Goal: Check status: Check status

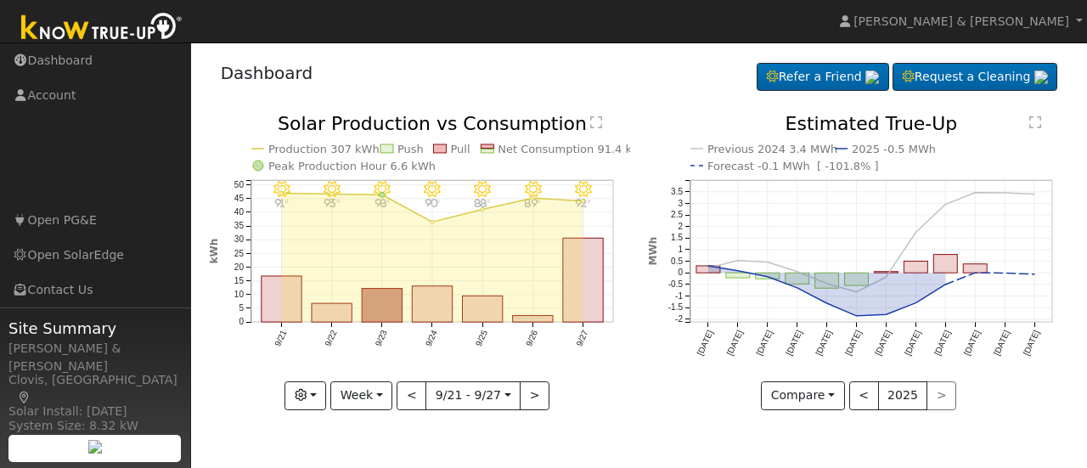
click at [933, 392] on div "< 2025 >" at bounding box center [903, 395] width 108 height 29
click at [859, 386] on button "<" at bounding box center [864, 395] width 30 height 29
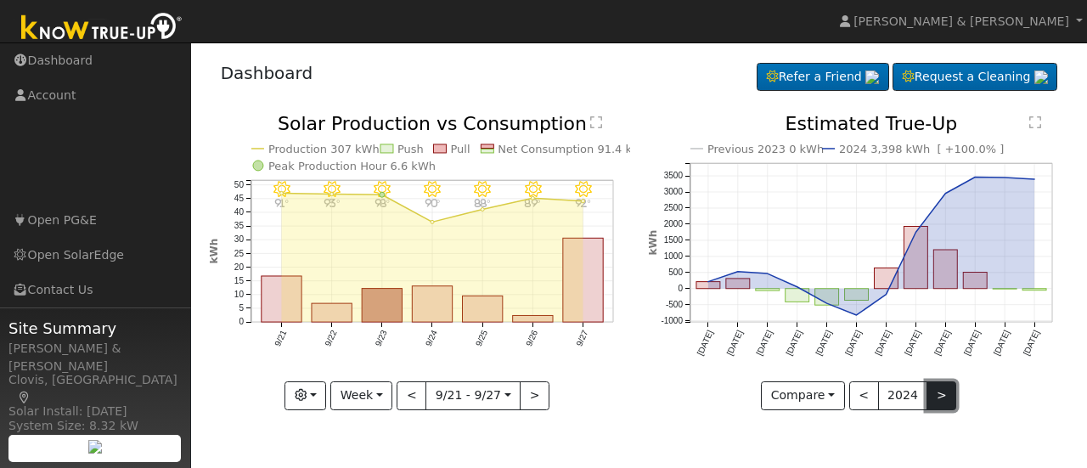
click at [939, 393] on button ">" at bounding box center [942, 395] width 30 height 29
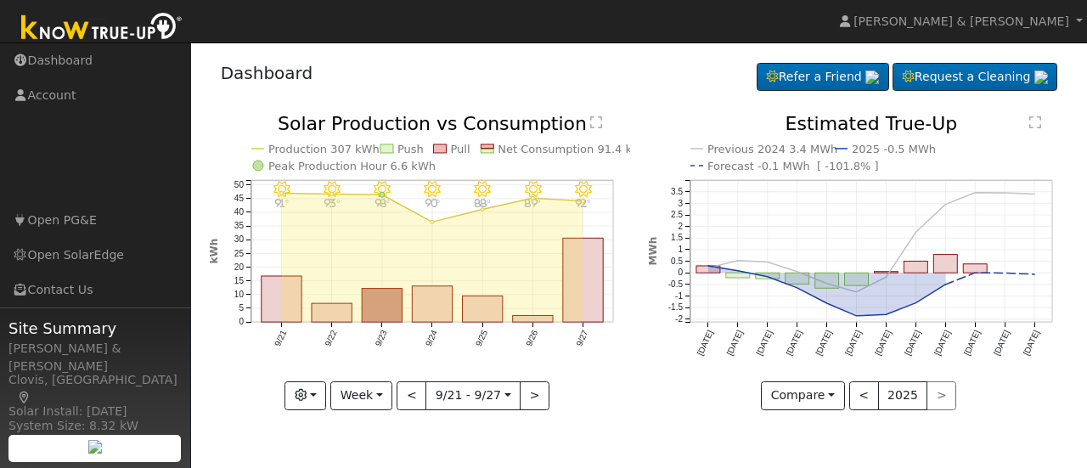
click at [1035, 125] on text "" at bounding box center [1035, 123] width 12 height 14
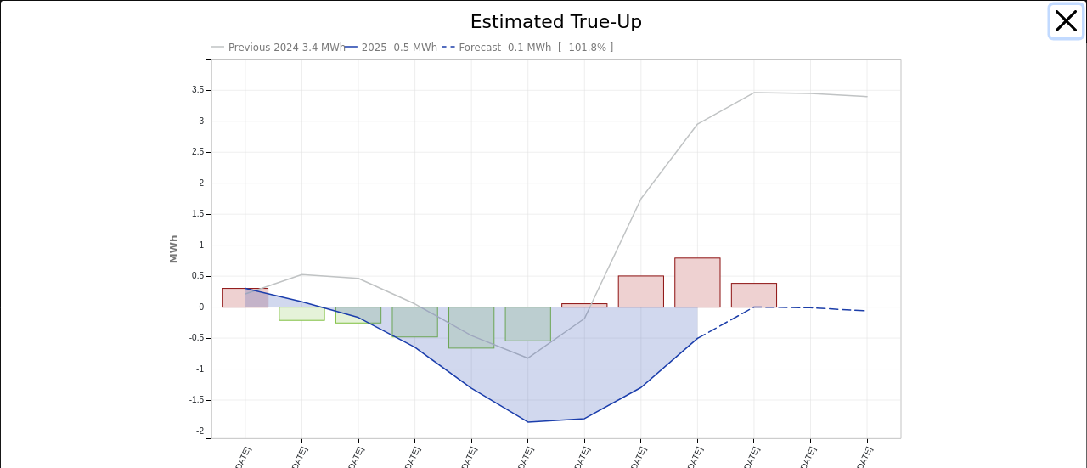
click at [1053, 25] on button "button" at bounding box center [1067, 21] width 32 height 32
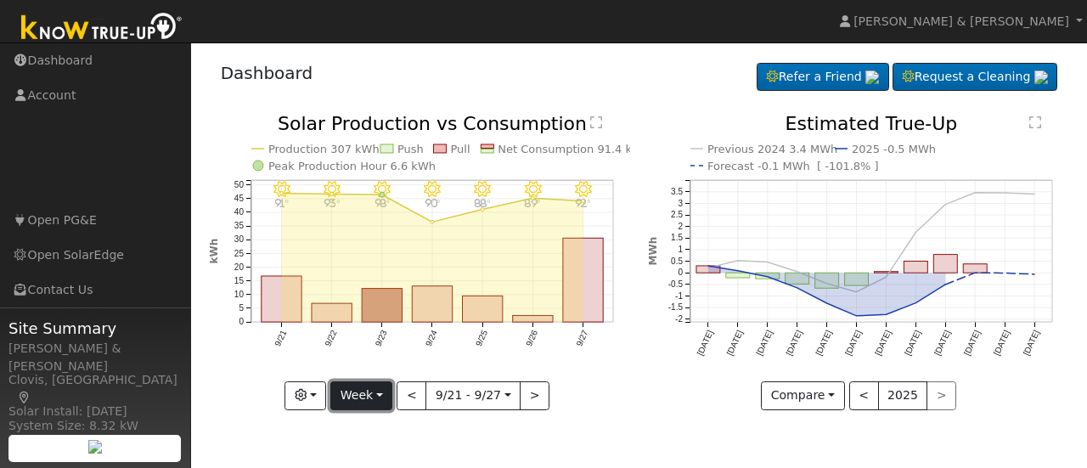
click at [387, 392] on button "Week" at bounding box center [361, 395] width 62 height 29
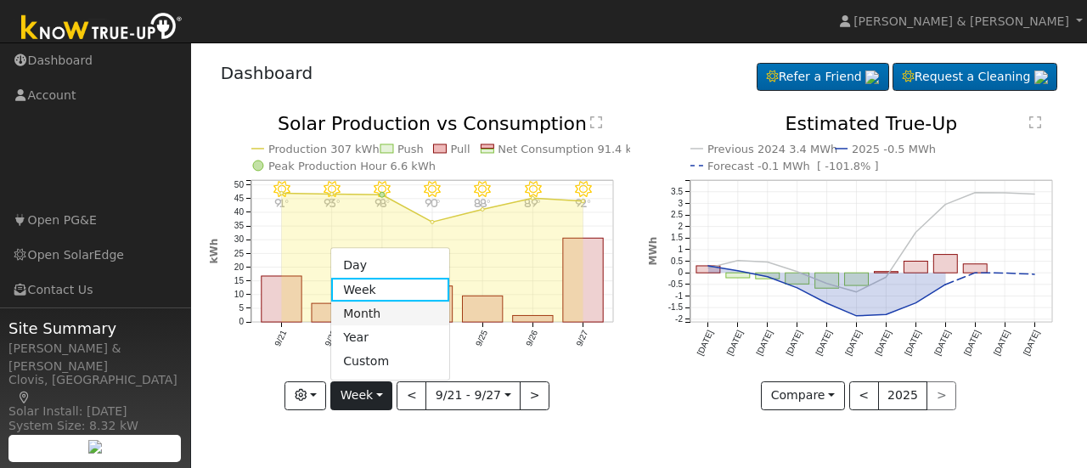
click at [366, 319] on link "Month" at bounding box center [390, 314] width 118 height 24
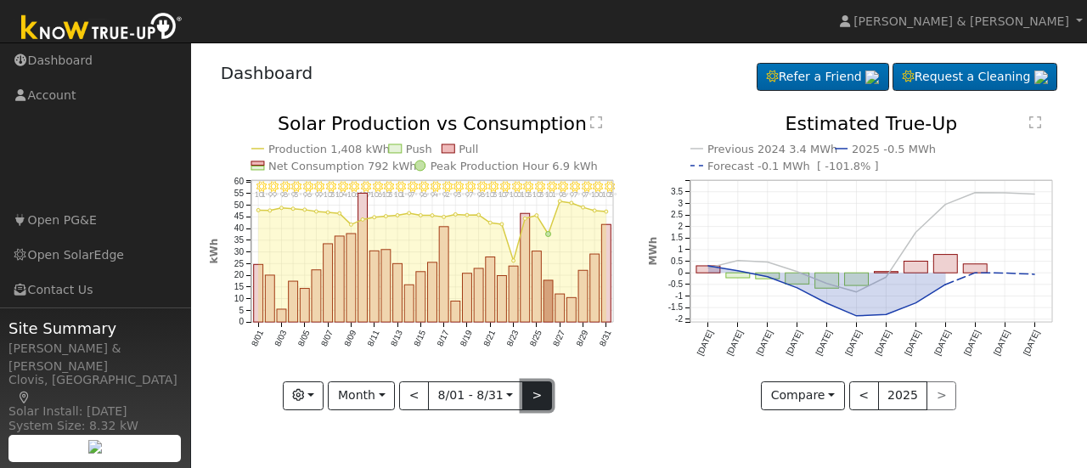
click at [533, 397] on button ">" at bounding box center [537, 395] width 30 height 29
type input "[DATE]"
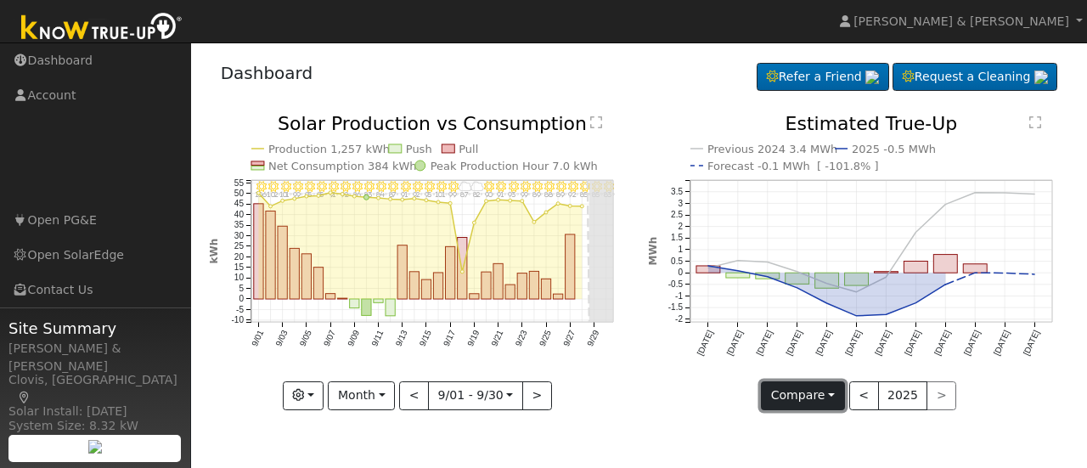
click at [793, 398] on button "Compare" at bounding box center [803, 395] width 84 height 29
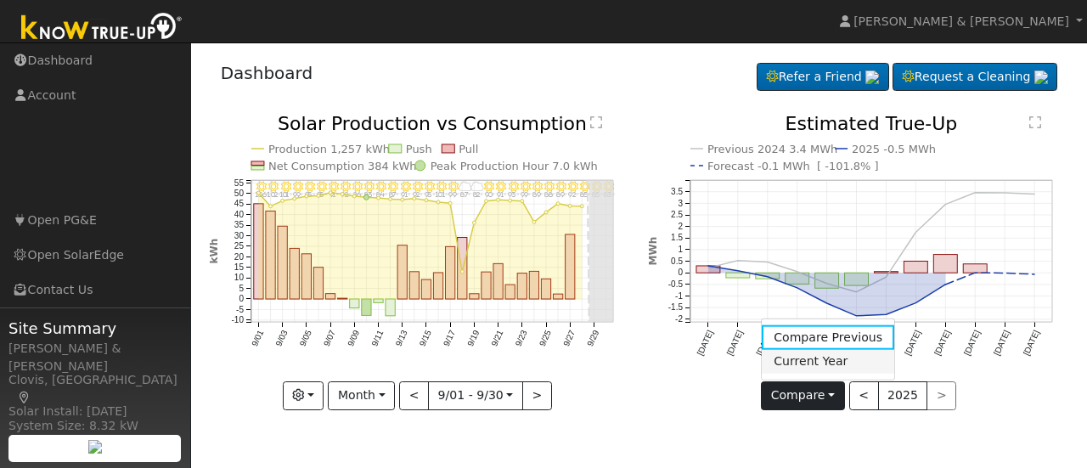
click at [814, 365] on link "Current Year" at bounding box center [828, 361] width 133 height 24
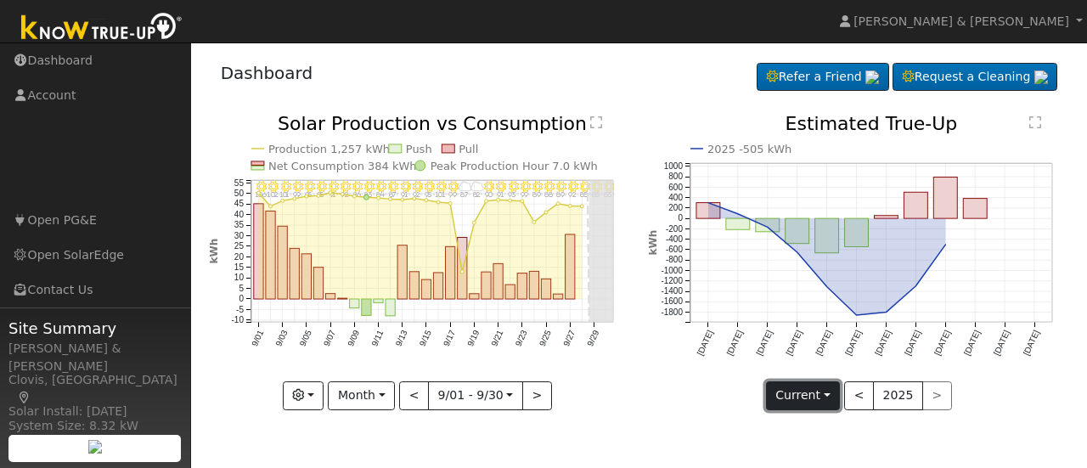
click at [803, 388] on button "Current" at bounding box center [803, 395] width 75 height 29
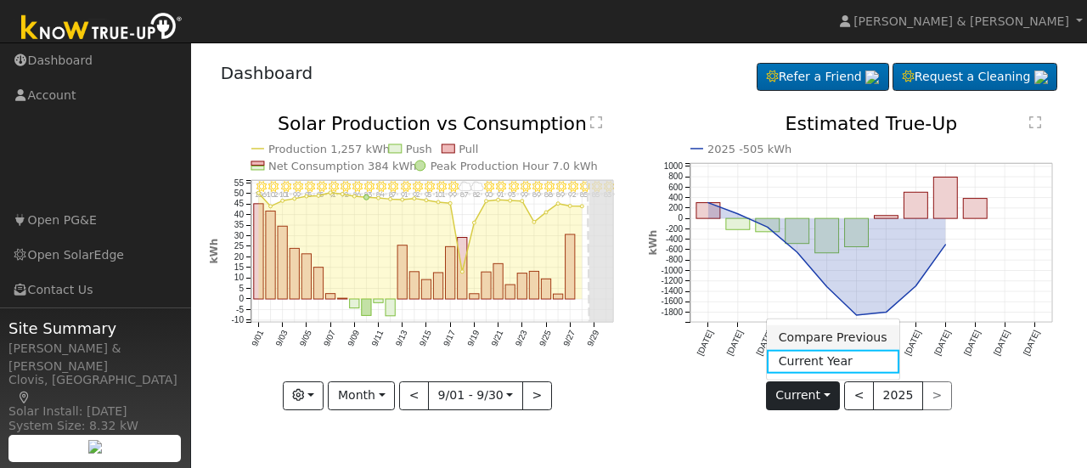
click at [801, 329] on link "Compare Previous" at bounding box center [833, 337] width 133 height 24
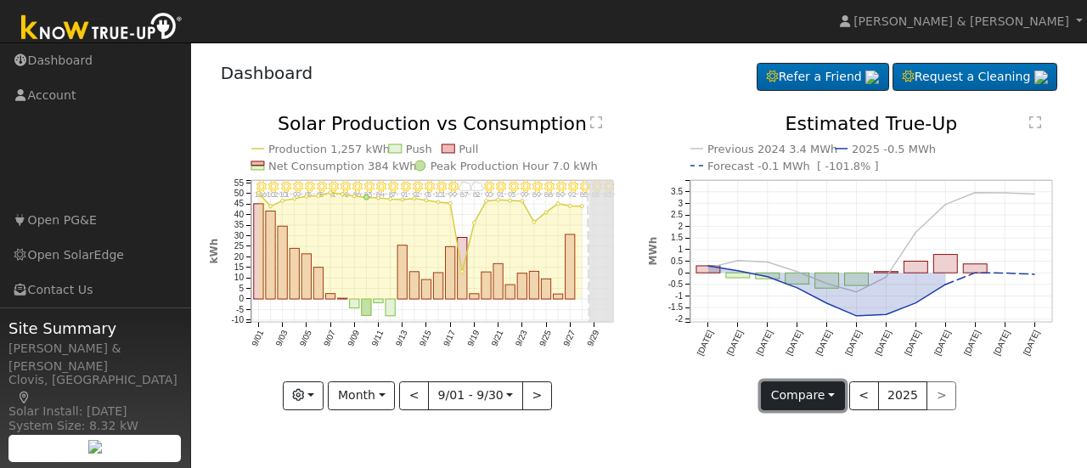
click at [820, 392] on button "Compare" at bounding box center [803, 395] width 84 height 29
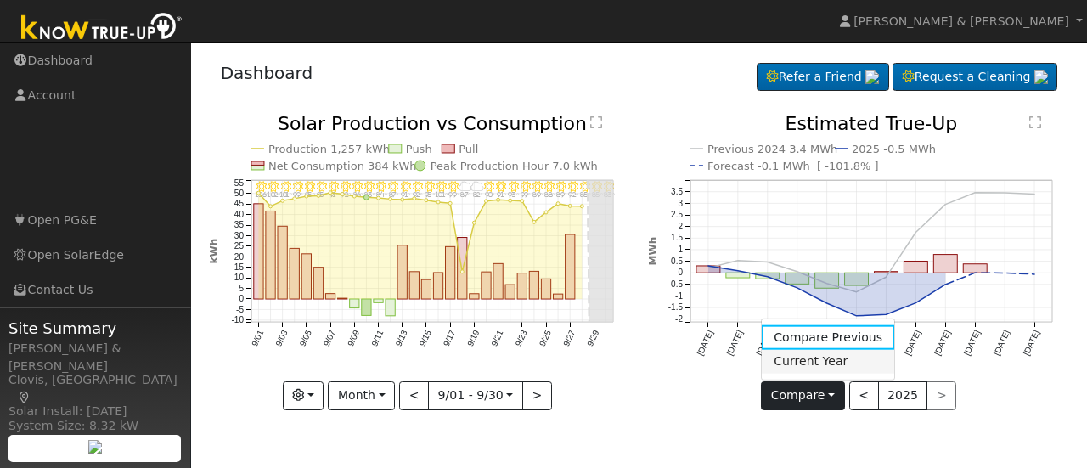
click at [813, 364] on link "Current Year" at bounding box center [828, 361] width 133 height 24
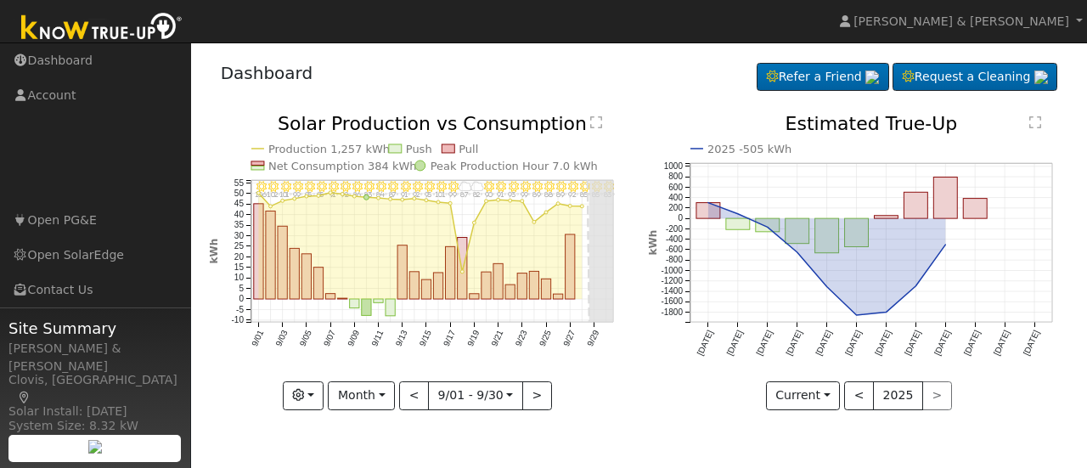
click at [533, 76] on div "Dashboard Refer a Friend Request a Cleaning Refer a Friend" at bounding box center [639, 77] width 861 height 52
